Goal: Navigation & Orientation: Find specific page/section

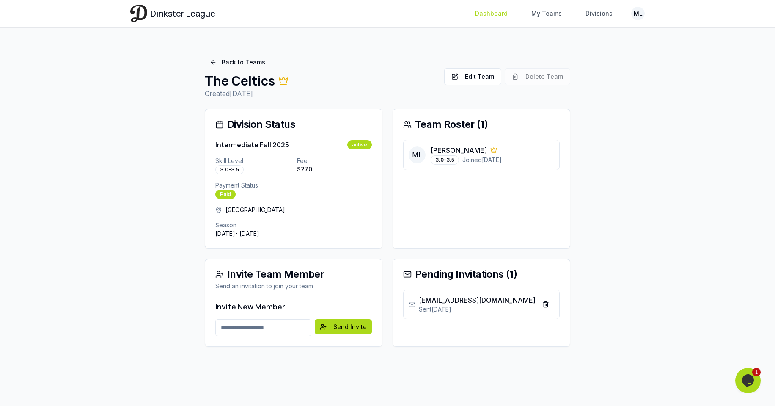
click at [496, 15] on link "Dashboard" at bounding box center [491, 13] width 43 height 15
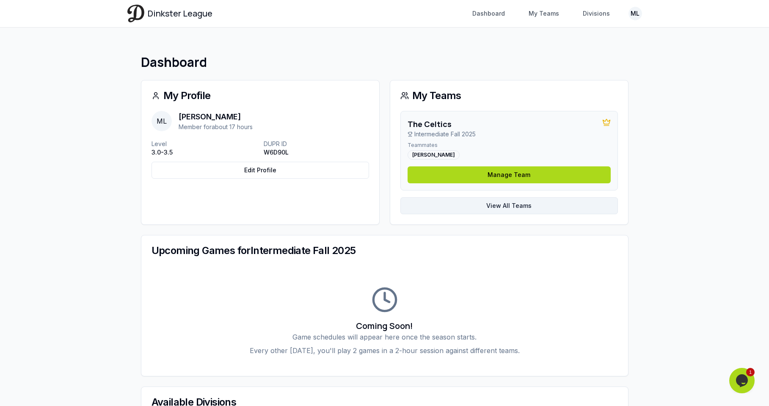
click at [507, 204] on link "View All Teams" at bounding box center [509, 205] width 218 height 17
click at [596, 14] on link "Divisions" at bounding box center [596, 13] width 37 height 15
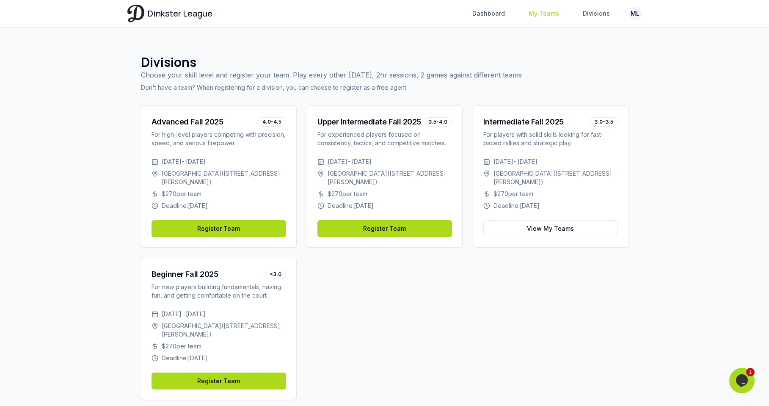
click at [543, 14] on link "My Teams" at bounding box center [544, 13] width 41 height 15
